Goal: Task Accomplishment & Management: Manage account settings

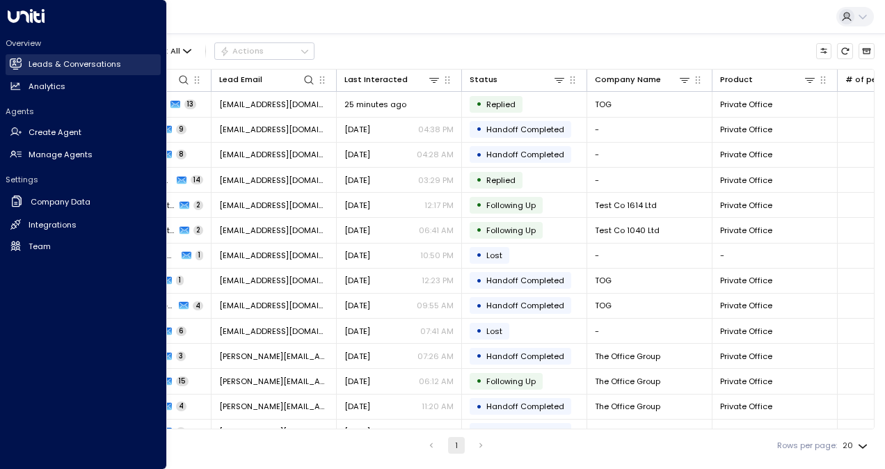
click at [95, 67] on h2 "Leads & Conversations" at bounding box center [75, 64] width 93 height 12
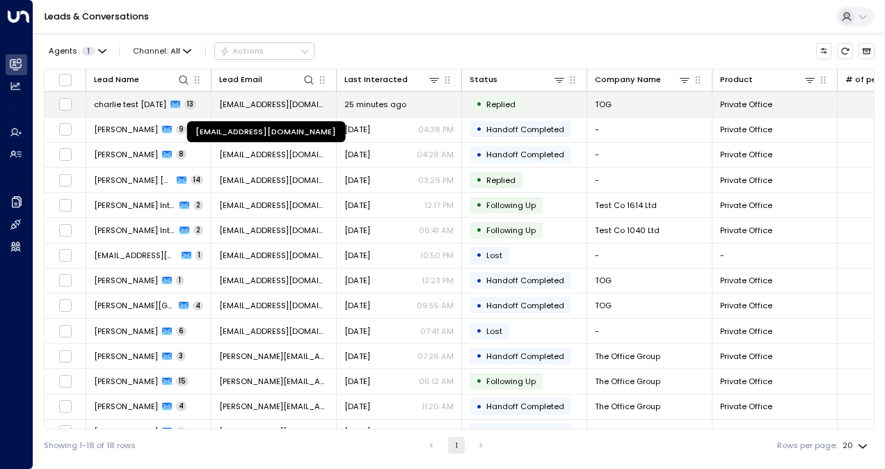
click at [267, 103] on span "[EMAIL_ADDRESS][DOMAIN_NAME]" at bounding box center [273, 104] width 109 height 11
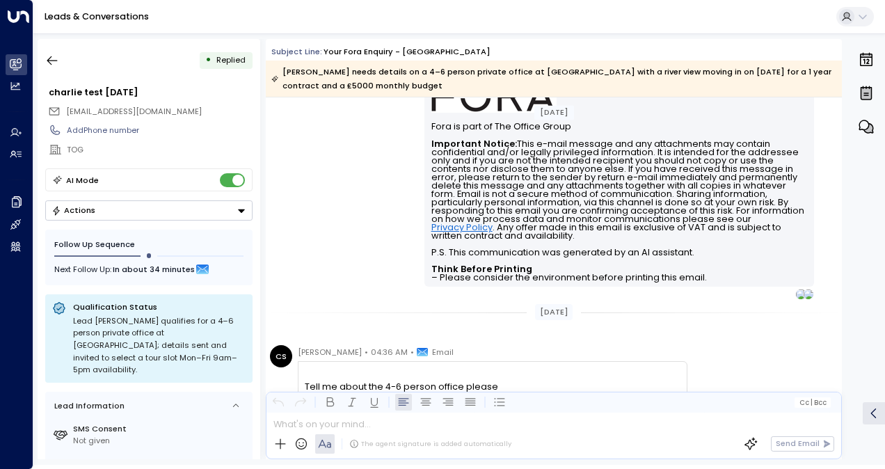
scroll to position [4117, 0]
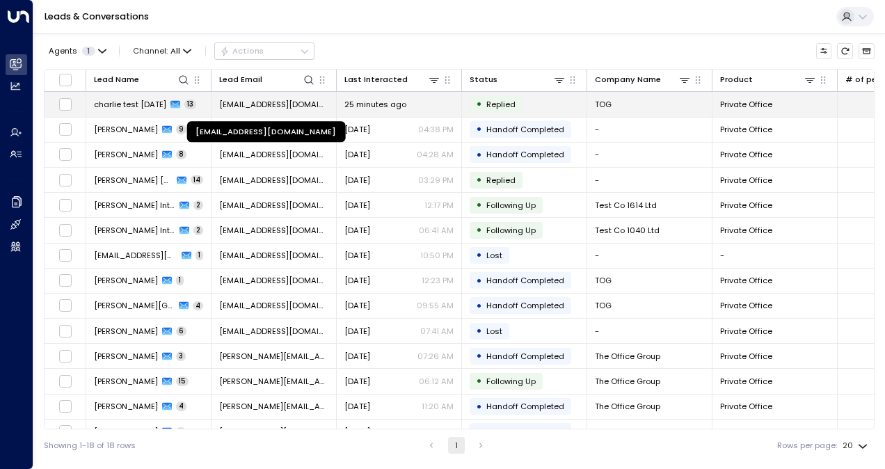
click at [284, 109] on span "[EMAIL_ADDRESS][DOMAIN_NAME]" at bounding box center [273, 104] width 109 height 11
